Goal: Communication & Community: Answer question/provide support

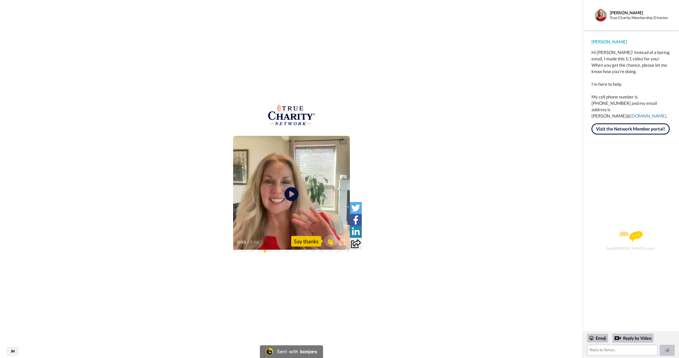
click at [291, 193] on icon "Play/Pause" at bounding box center [292, 194] width 14 height 25
click at [331, 241] on span "👏" at bounding box center [330, 241] width 17 height 11
click at [670, 351] on button at bounding box center [666, 350] width 15 height 11
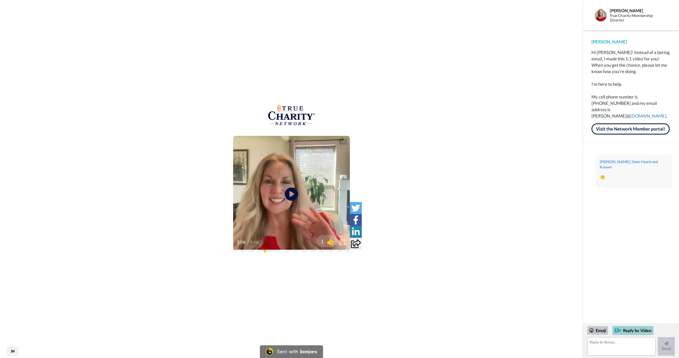
click at [627, 330] on div "Reply by Video" at bounding box center [632, 330] width 41 height 9
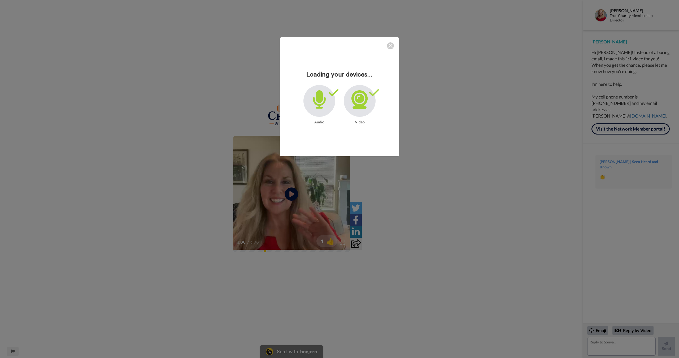
click at [73, 128] on div "Loading your devices... Audio Video" at bounding box center [339, 179] width 679 height 358
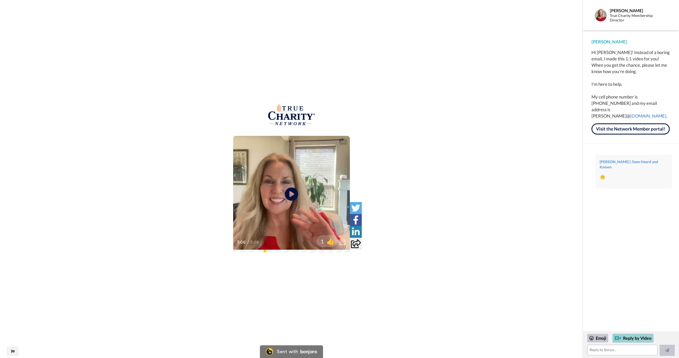
click at [640, 339] on div "Reply by Video" at bounding box center [632, 338] width 41 height 9
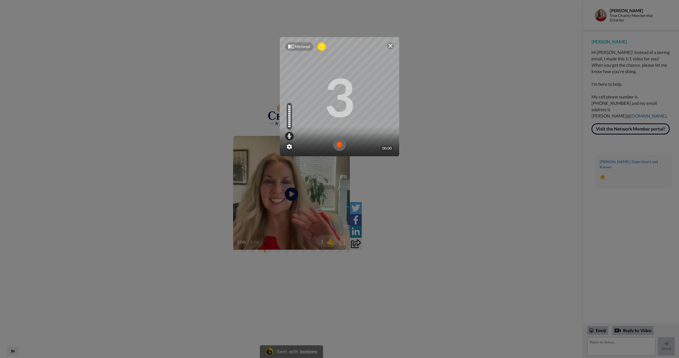
click at [339, 145] on img at bounding box center [339, 144] width 13 height 13
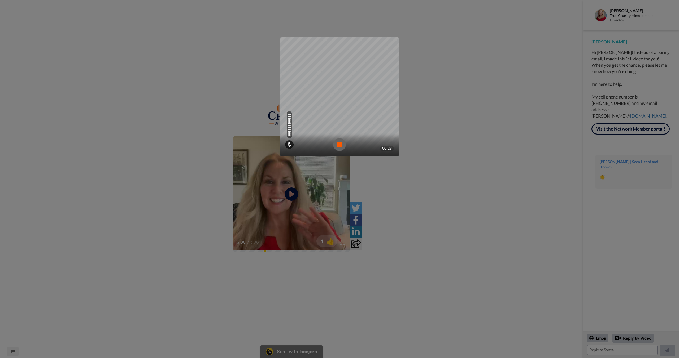
click at [337, 146] on img at bounding box center [339, 144] width 13 height 13
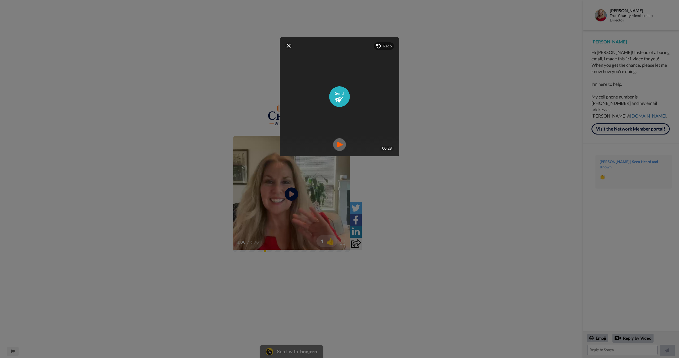
click at [339, 146] on img at bounding box center [339, 144] width 13 height 13
click at [337, 95] on video at bounding box center [339, 96] width 239 height 119
click at [340, 96] on img at bounding box center [339, 96] width 21 height 21
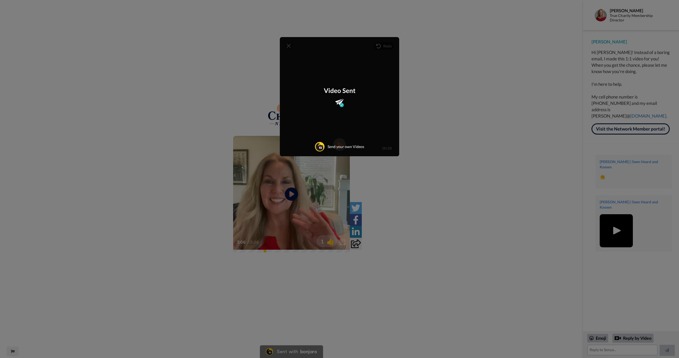
click at [426, 35] on div "Mirrored Redo 3 00:28 Video Sent Send your own Videos" at bounding box center [339, 179] width 679 height 358
